Goal: Task Accomplishment & Management: Use online tool/utility

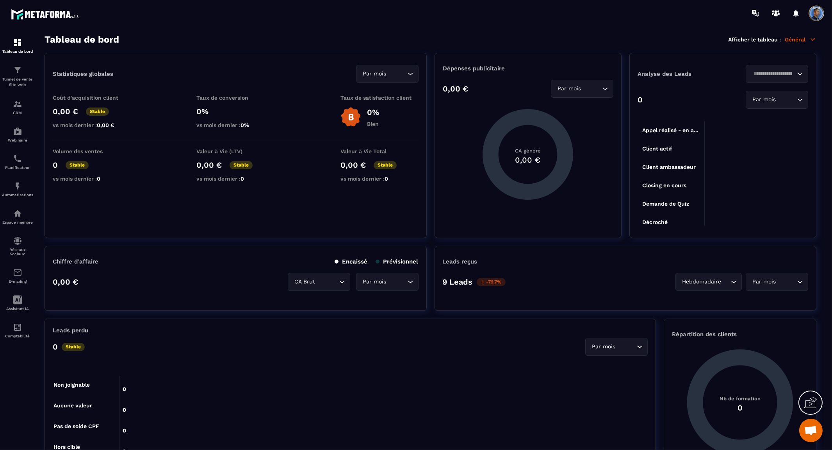
scroll to position [3502, 0]
click at [16, 77] on p "Tunnel de vente Site web" at bounding box center [17, 82] width 31 height 11
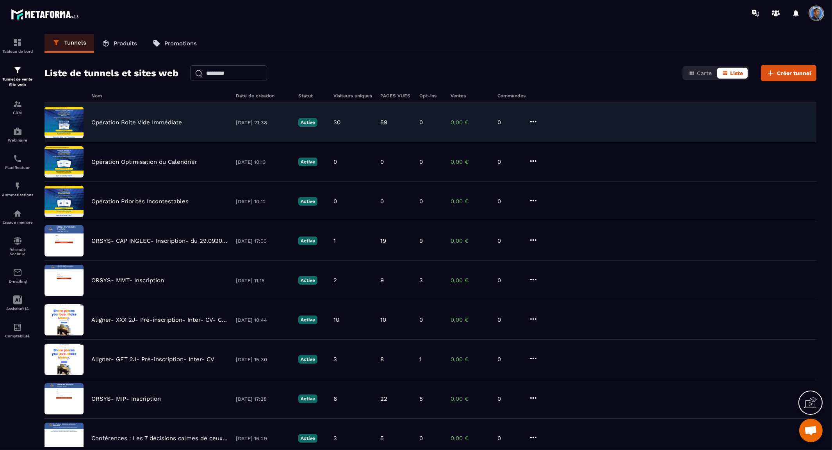
click at [131, 122] on p "Opération Boite Vide Immédiate" at bounding box center [136, 122] width 91 height 7
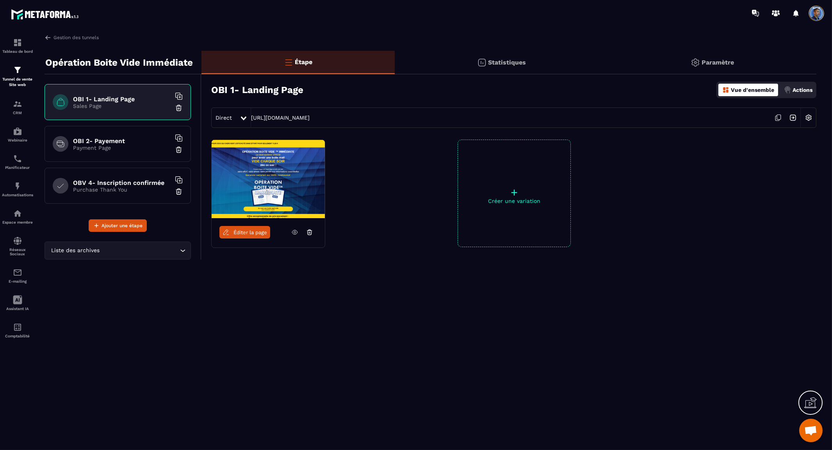
click at [780, 119] on icon at bounding box center [779, 117] width 4 height 5
